Goal: Task Accomplishment & Management: Use online tool/utility

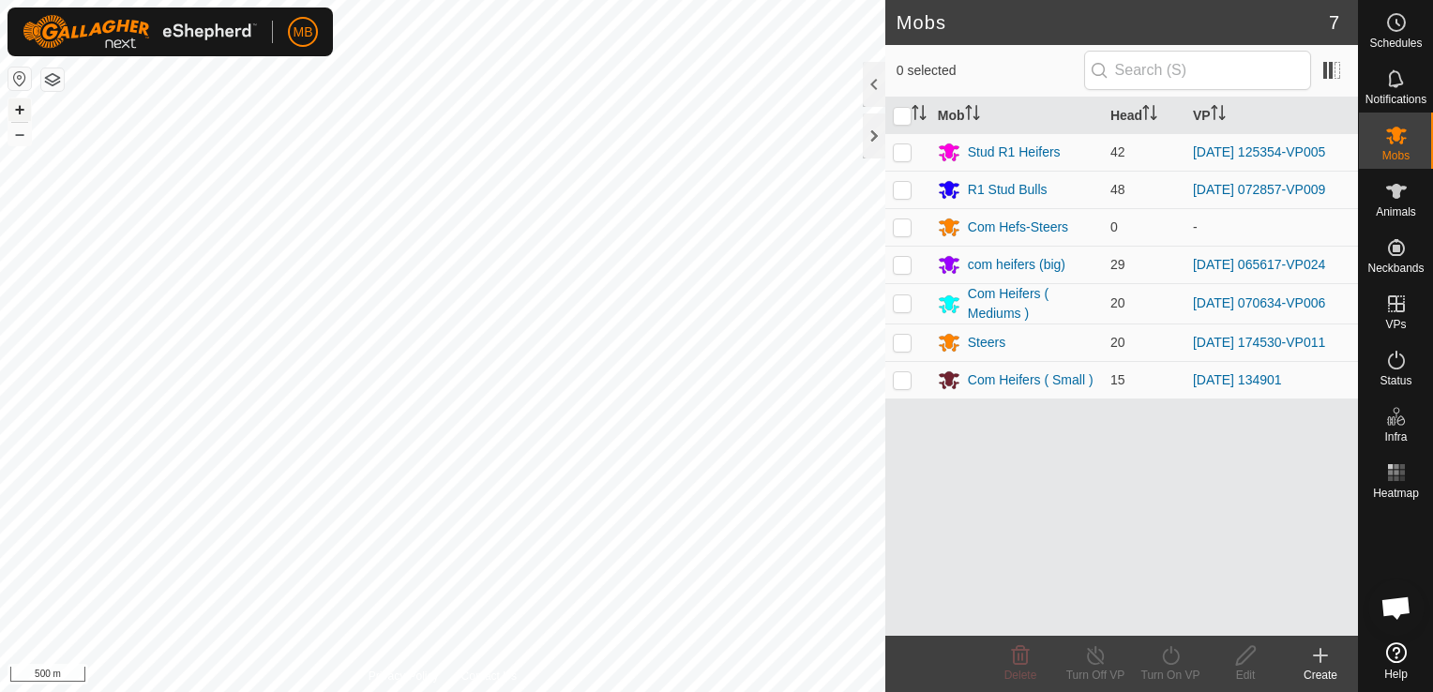
click at [18, 103] on button "+" at bounding box center [19, 109] width 23 height 23
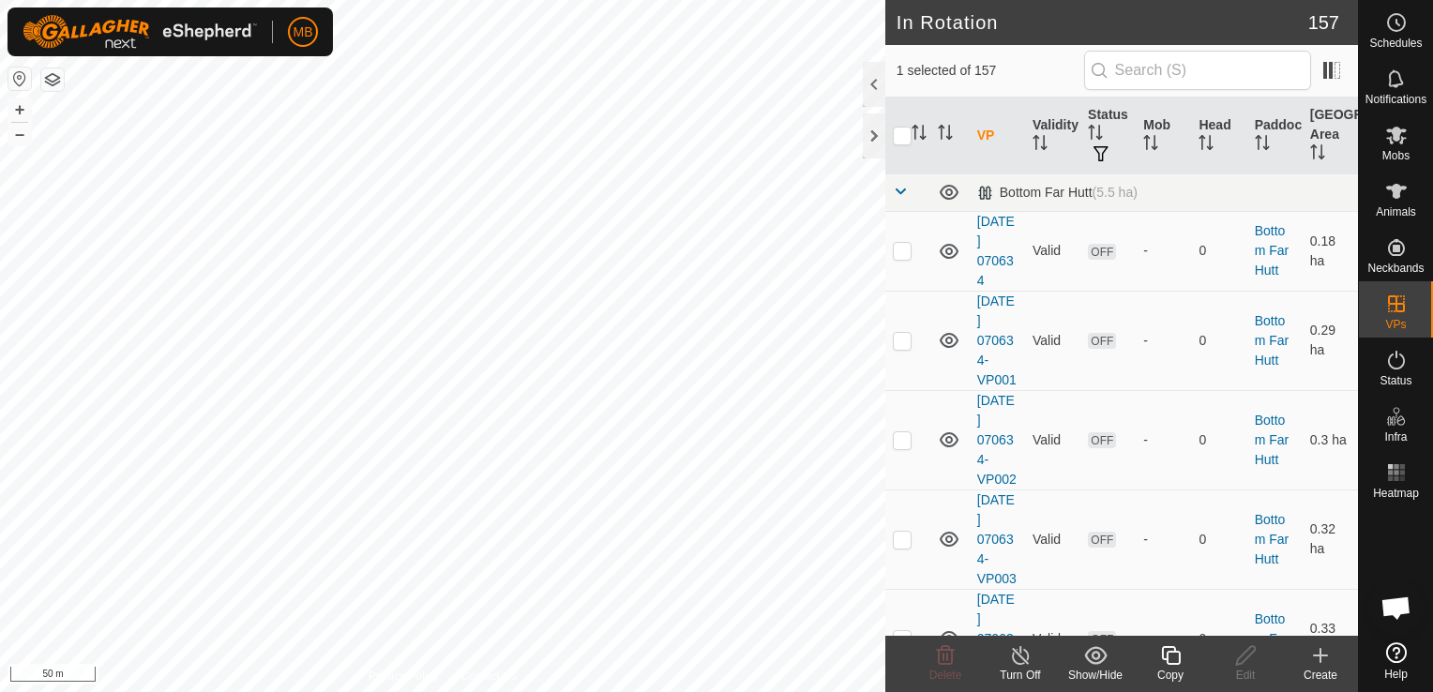
click at [1167, 668] on div "Copy" at bounding box center [1170, 675] width 75 height 17
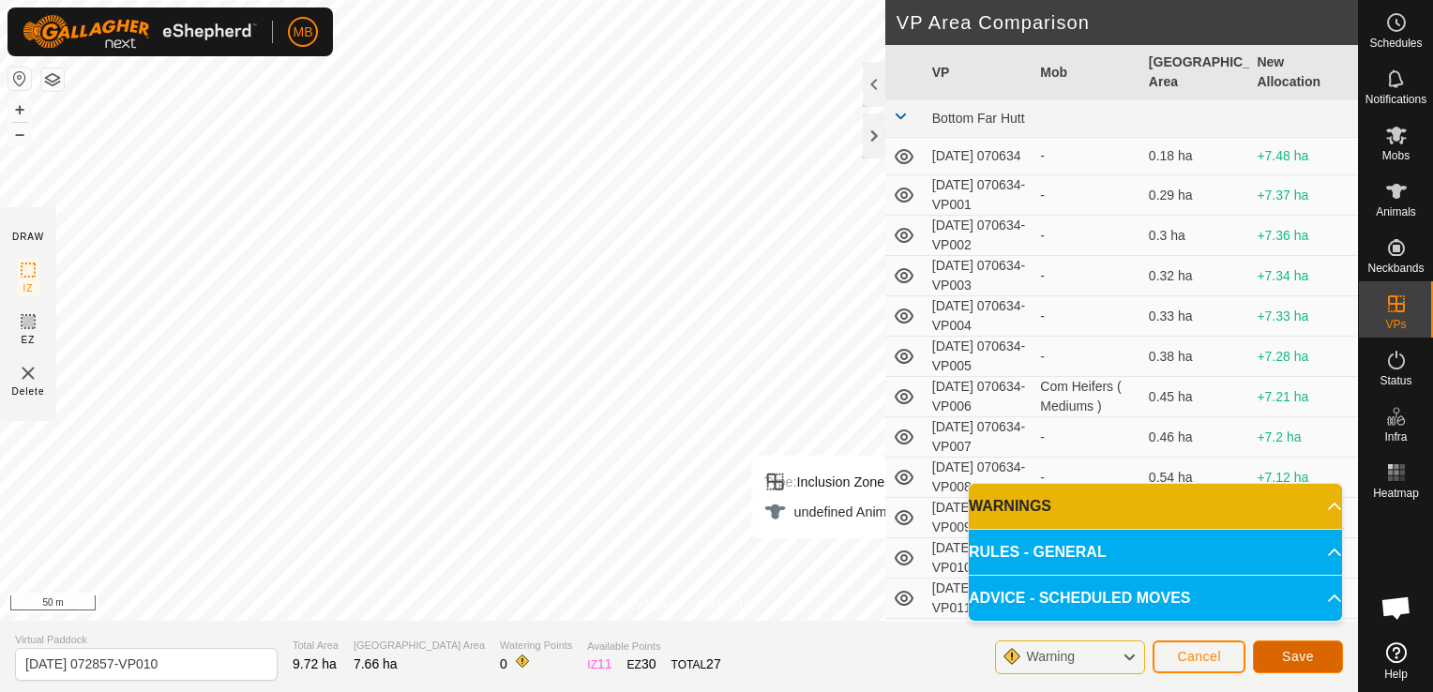
click at [1302, 651] on span "Save" at bounding box center [1298, 656] width 32 height 15
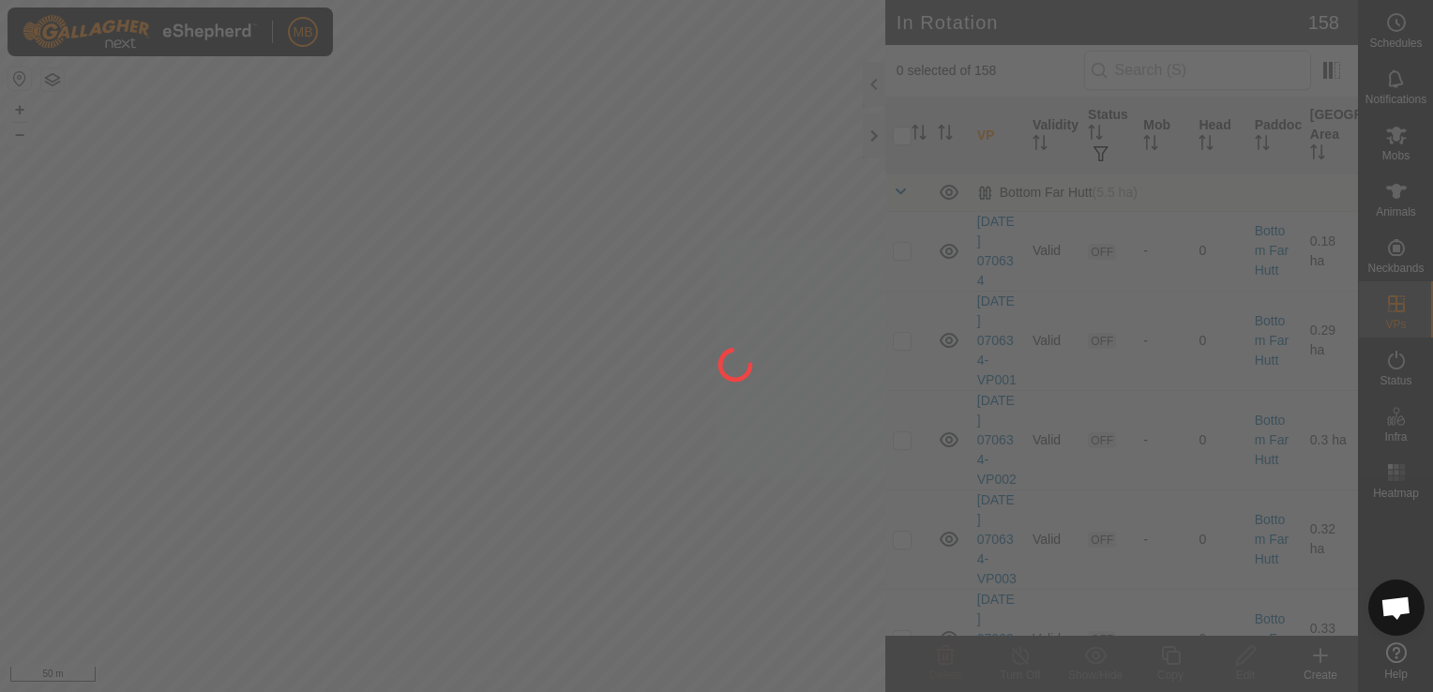
click at [24, 138] on div at bounding box center [716, 346] width 1433 height 692
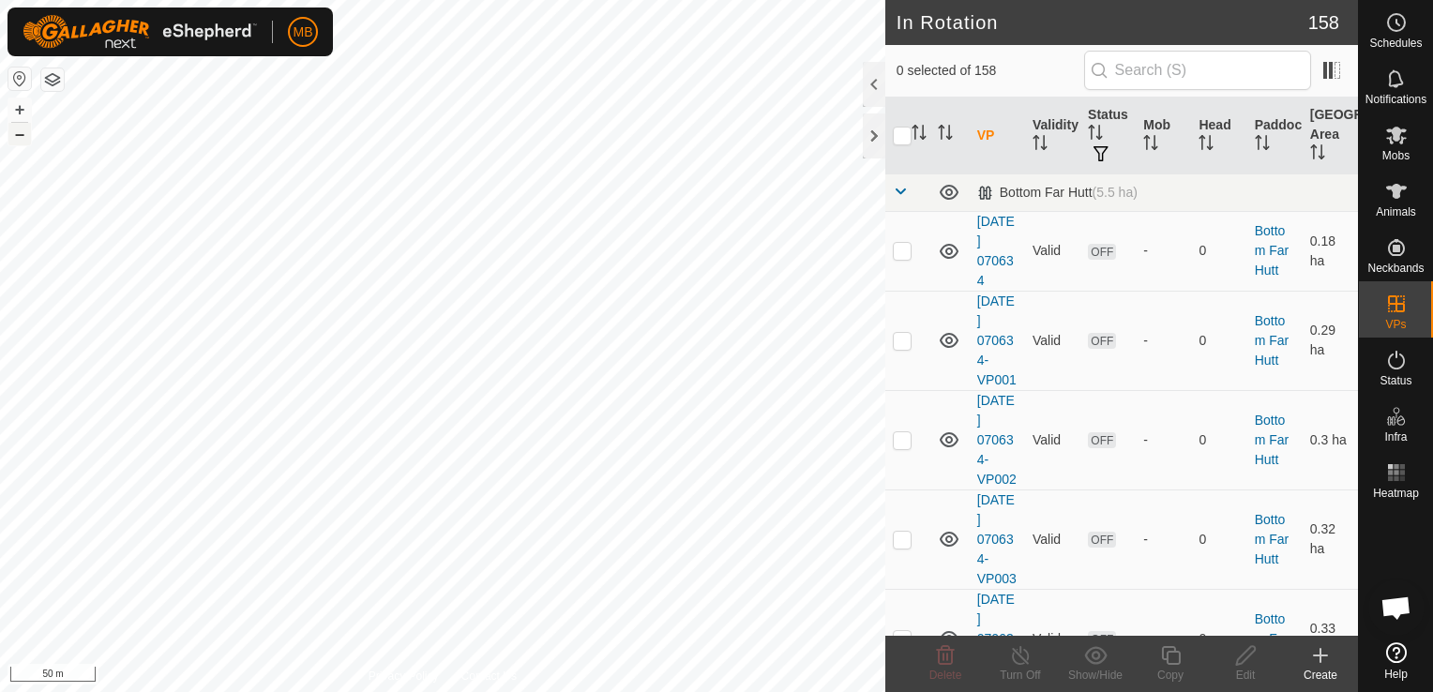
click at [15, 132] on button "–" at bounding box center [19, 134] width 23 height 23
